Goal: Transaction & Acquisition: Purchase product/service

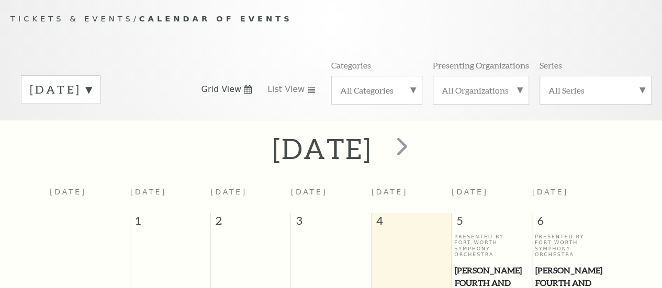
scroll to position [92, 0]
click at [417, 154] on span "next" at bounding box center [402, 145] width 30 height 30
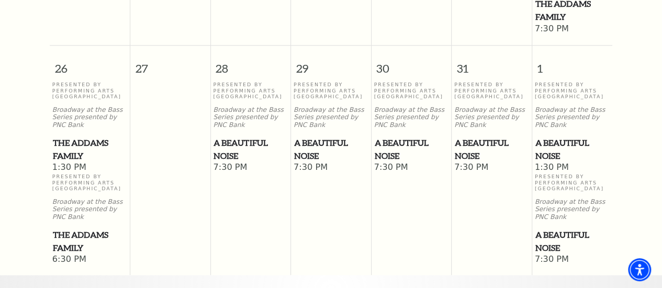
scroll to position [928, 0]
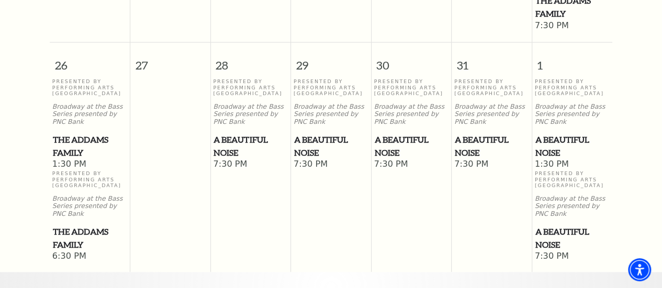
click at [550, 138] on span "A Beautiful Noise" at bounding box center [572, 146] width 74 height 26
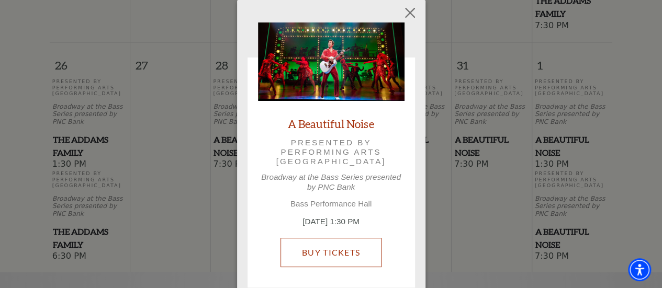
click at [333, 247] on link "Buy Tickets" at bounding box center [330, 252] width 101 height 29
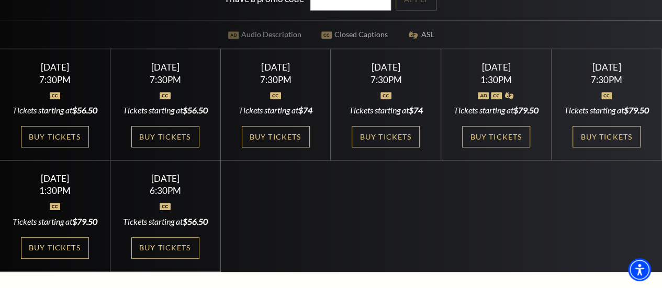
scroll to position [254, 0]
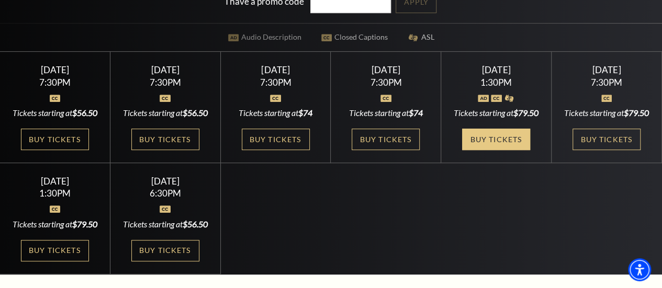
click at [498, 150] on link "Buy Tickets" at bounding box center [496, 139] width 68 height 21
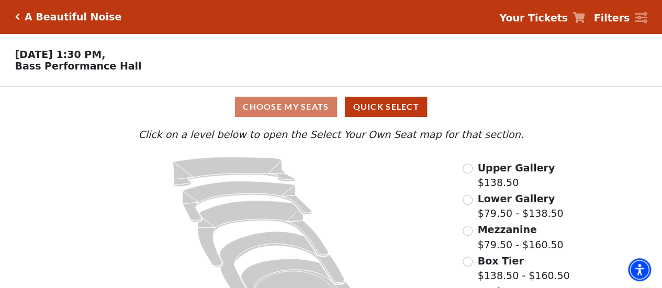
scroll to position [53, 0]
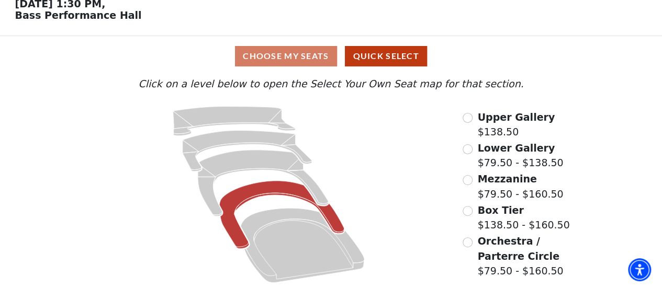
click at [267, 191] on icon at bounding box center [282, 215] width 125 height 68
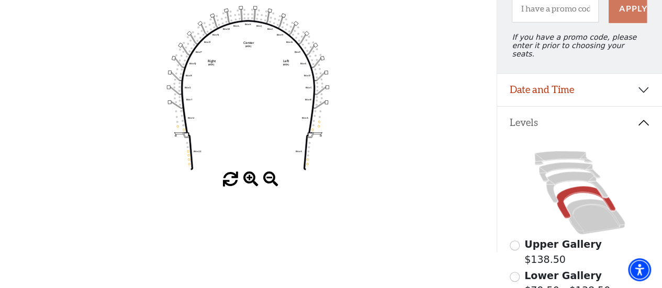
scroll to position [189, 0]
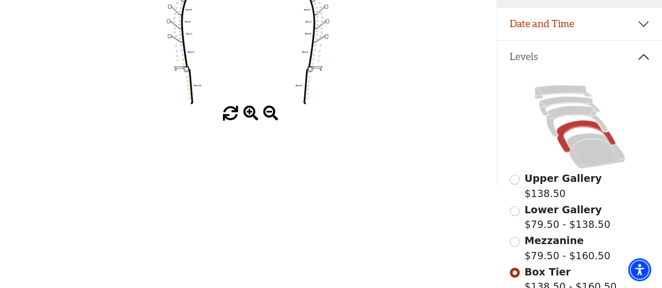
click at [307, 99] on circle at bounding box center [308, 98] width 2 height 2
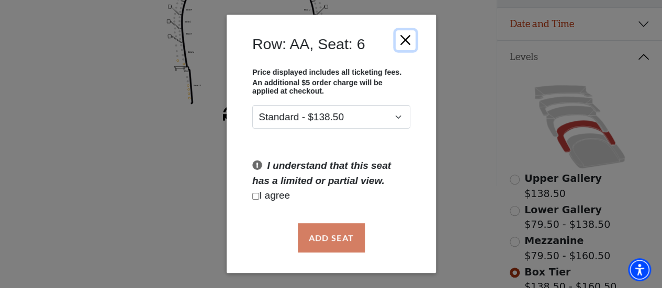
click at [409, 37] on button "Close" at bounding box center [405, 40] width 20 height 20
